Goal: Transaction & Acquisition: Purchase product/service

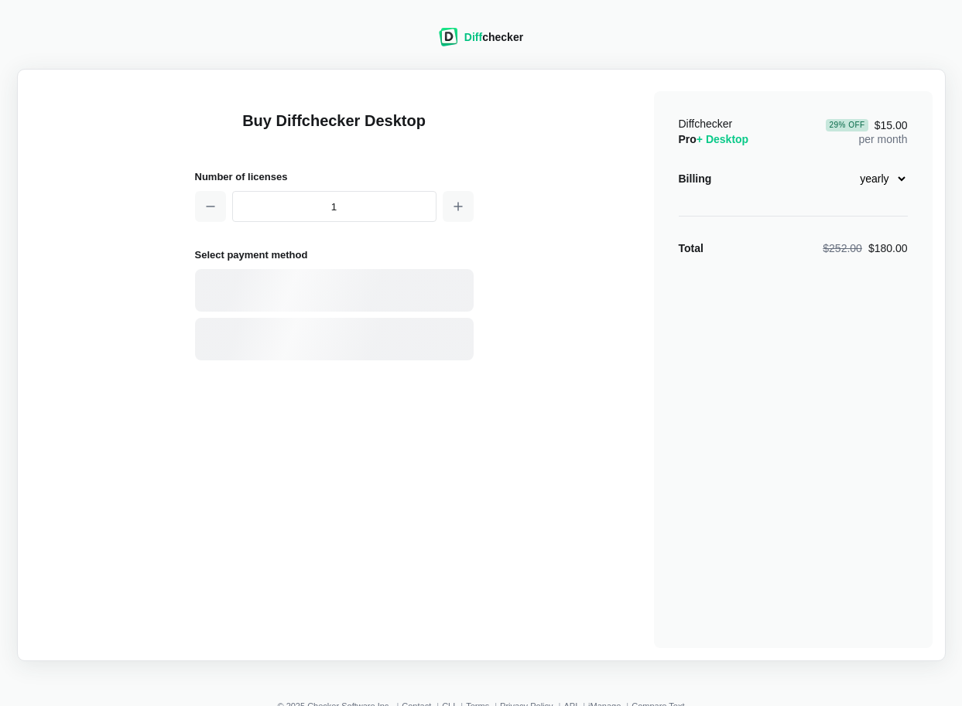
select select "desktop-yearly-180"
click at [393, 286] on div "Card" at bounding box center [361, 290] width 209 height 15
select select "[GEOGRAPHIC_DATA]"
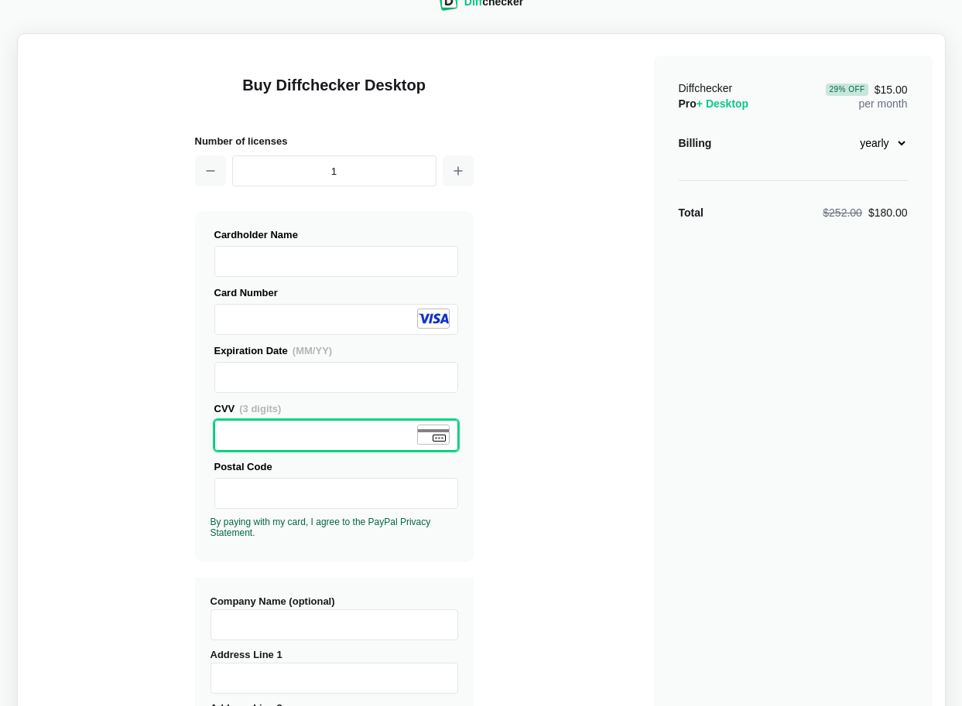
scroll to position [184, 0]
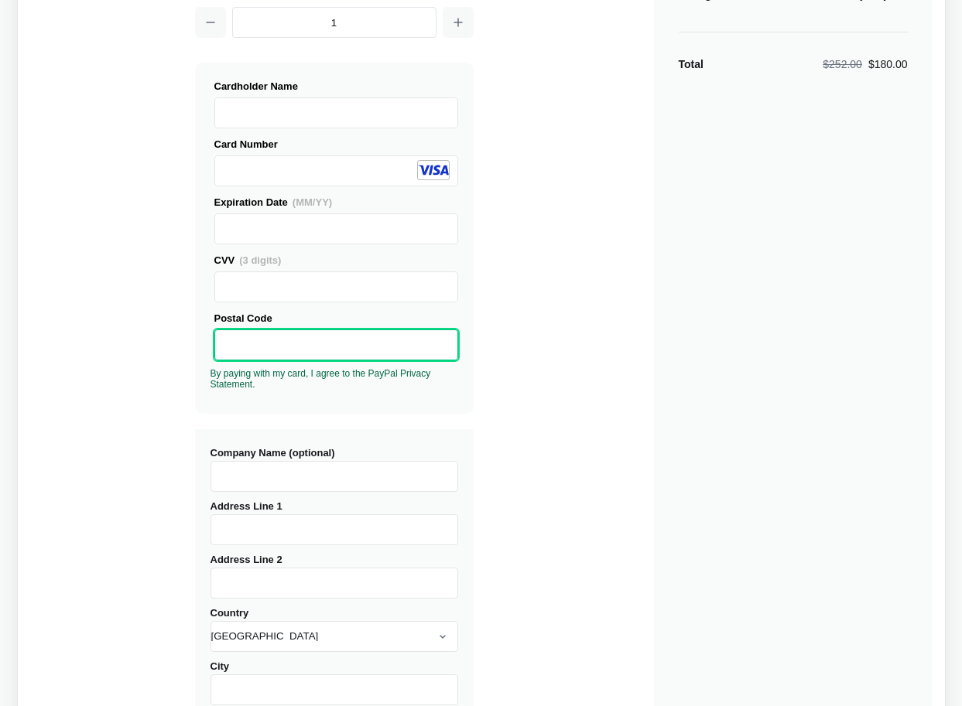
click at [344, 486] on input "Company Name (optional)" at bounding box center [334, 476] width 248 height 31
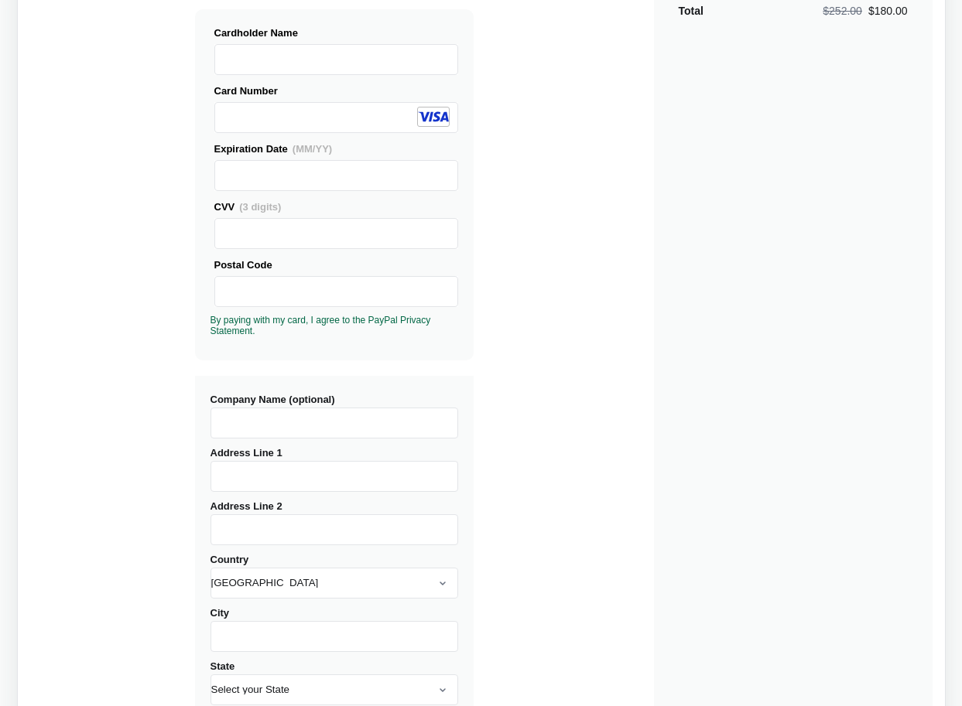
scroll to position [342, 0]
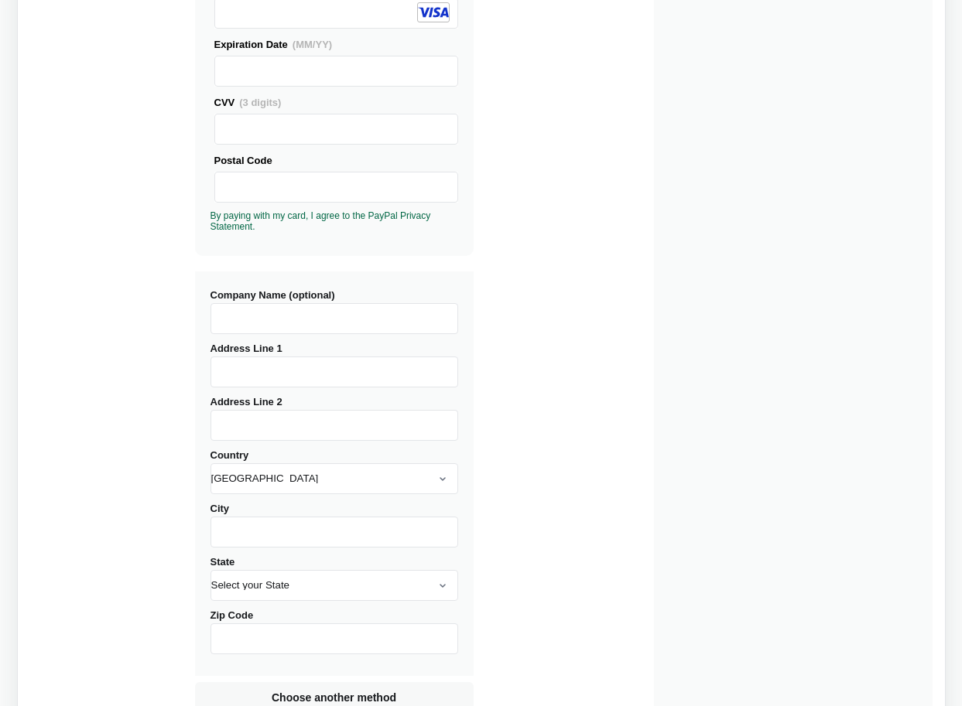
click at [256, 375] on input "Address Line 1" at bounding box center [334, 372] width 248 height 31
type input "1234 Test"
click at [255, 529] on input "City" at bounding box center [334, 532] width 248 height 31
type input "1234"
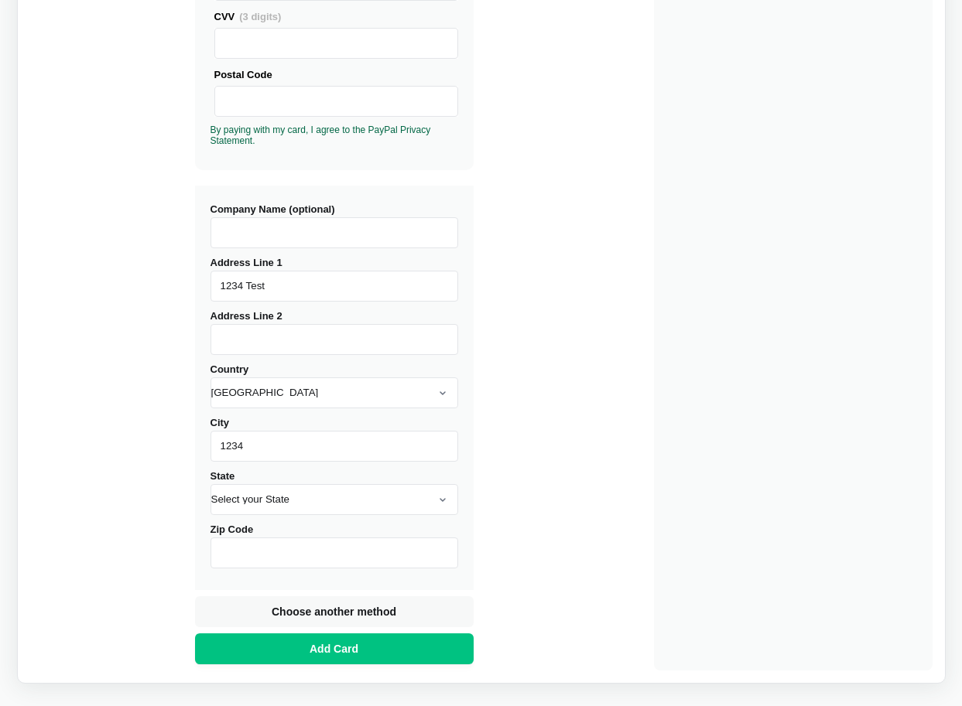
scroll to position [491, 0]
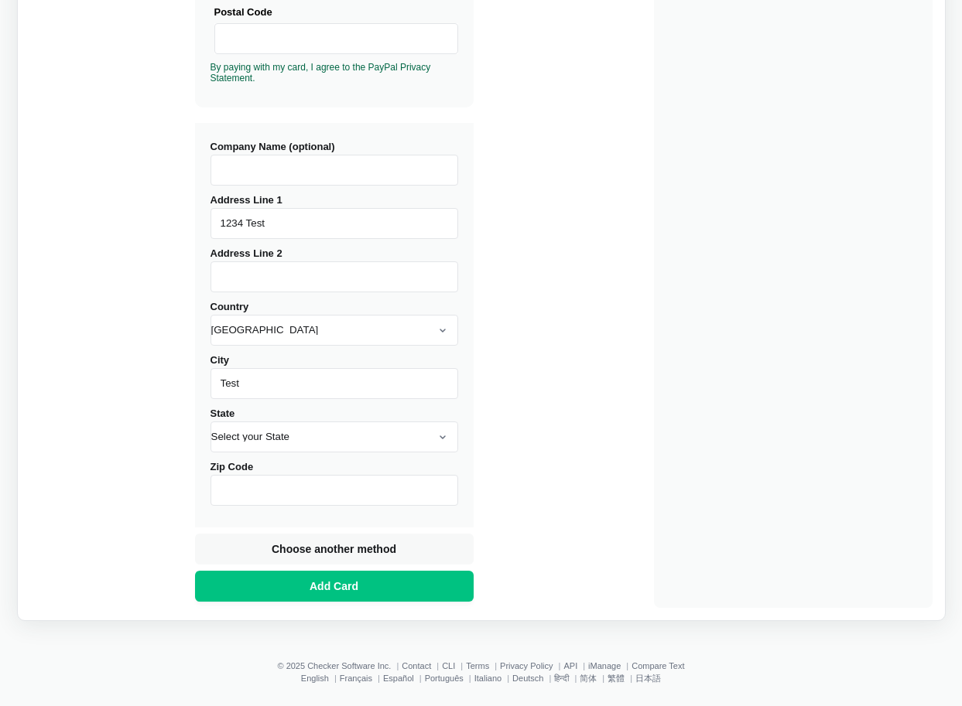
type input "Test"
click at [271, 446] on select "Select your State [US_STATE] [US_STATE] [US_STATE] [US_STATE] [US_STATE] [US_ST…" at bounding box center [334, 437] width 248 height 31
select select "AZ"
click at [286, 499] on input "Zip Code" at bounding box center [334, 490] width 248 height 31
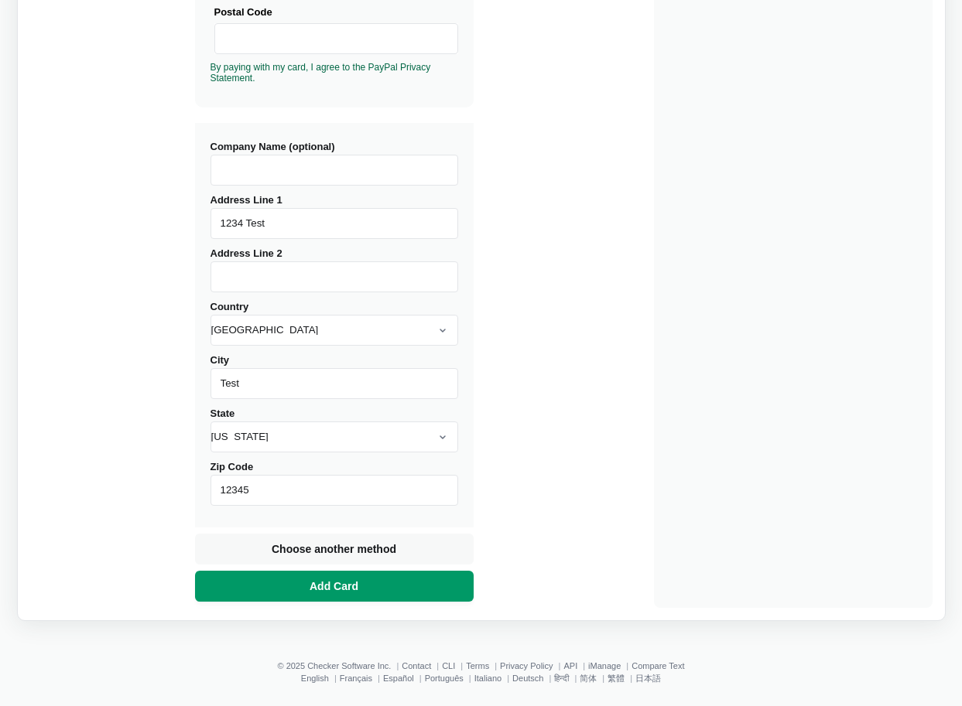
type input "12345"
click at [322, 589] on span "Add Card" at bounding box center [333, 586] width 55 height 15
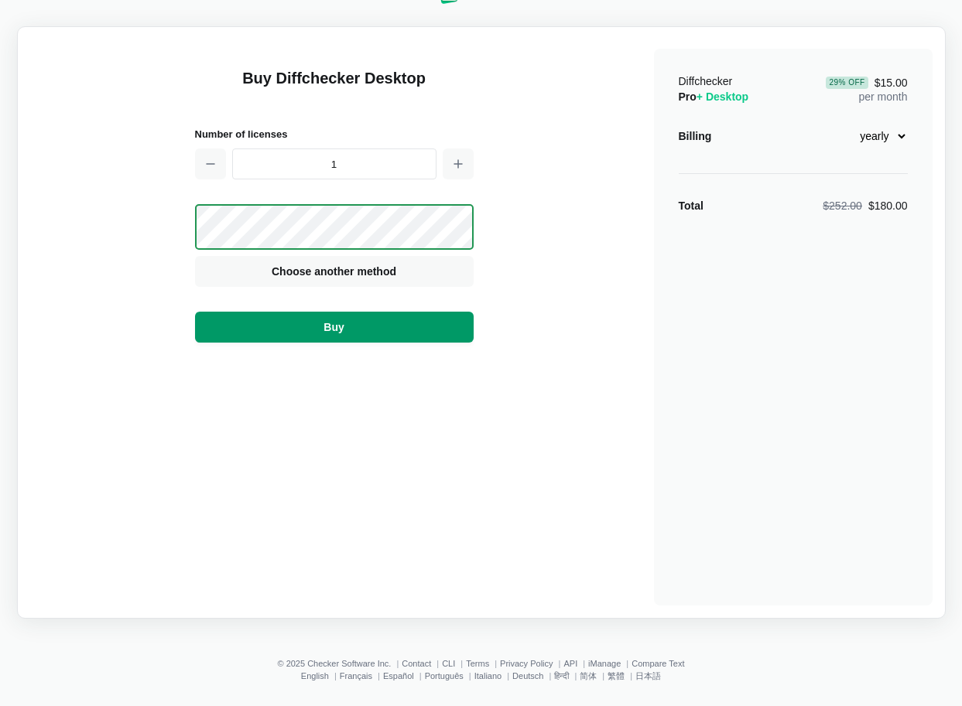
scroll to position [22, 0]
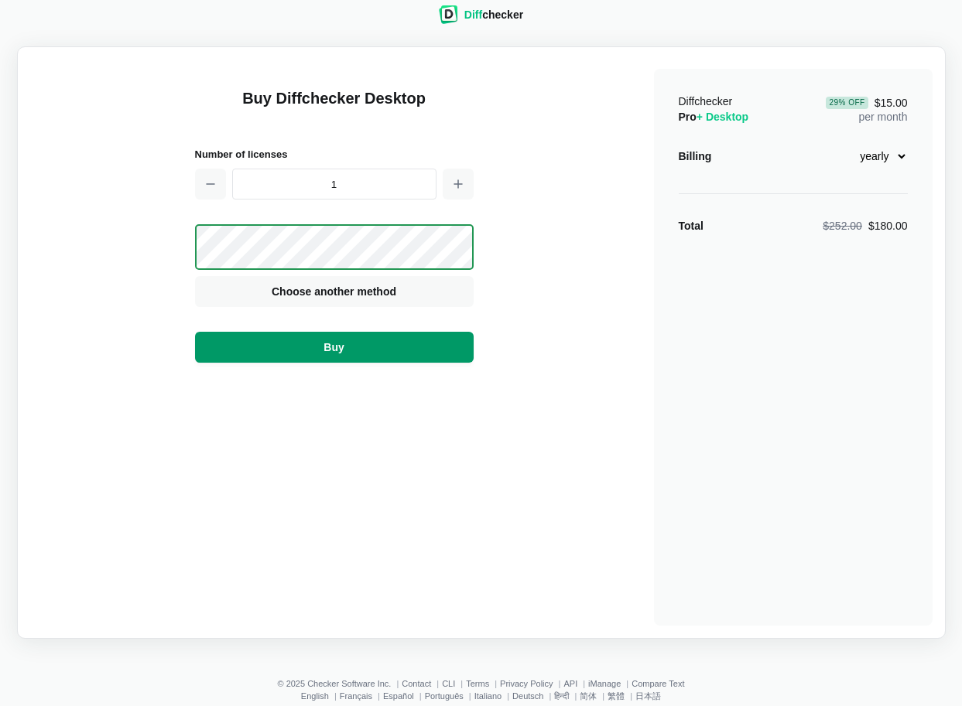
click at [385, 357] on button "Buy" at bounding box center [334, 347] width 279 height 31
